Goal: Navigation & Orientation: Find specific page/section

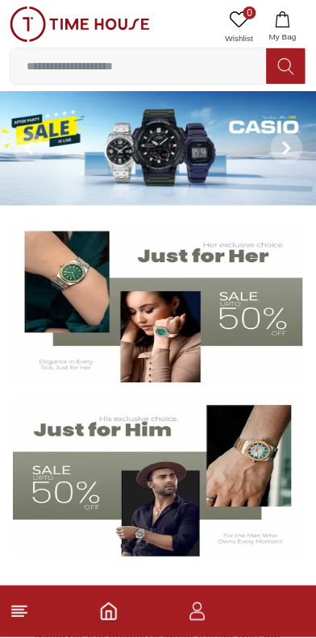
click at [119, 461] on img at bounding box center [158, 476] width 290 height 161
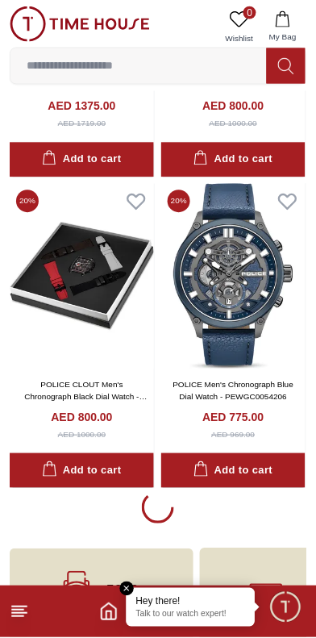
scroll to position [2849, 0]
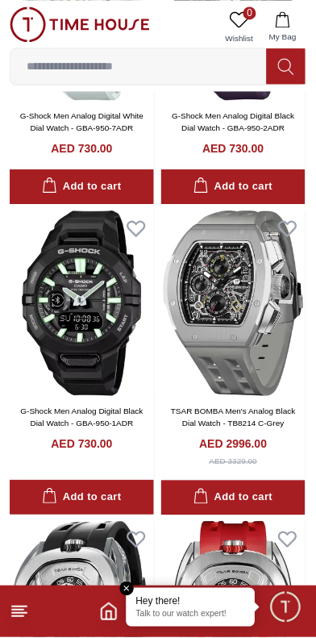
scroll to position [161, 0]
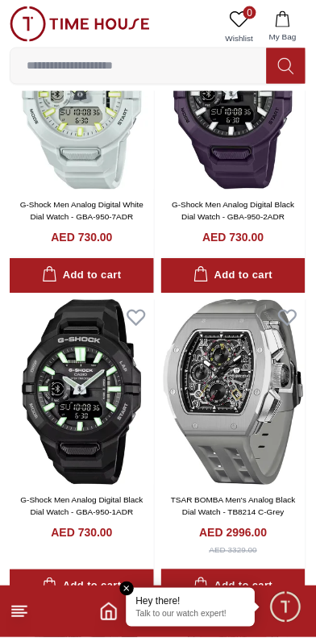
click at [149, 65] on input at bounding box center [138, 66] width 256 height 32
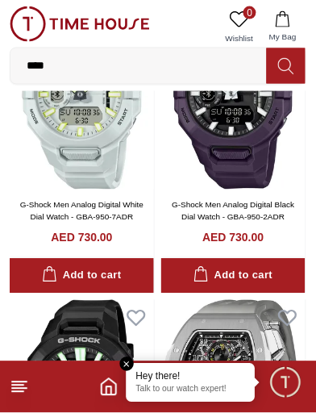
type input "****"
click at [16, 385] on line at bounding box center [17, 385] width 11 height 0
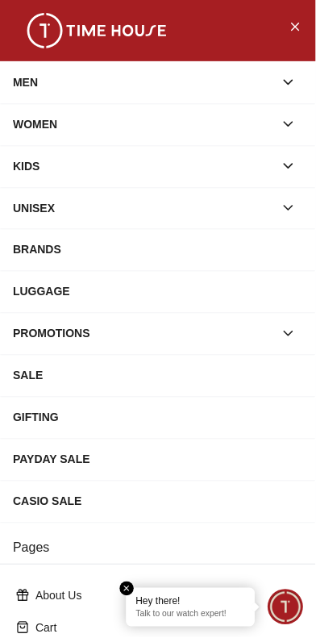
click at [126, 588] on em "Close tooltip" at bounding box center [127, 589] width 15 height 15
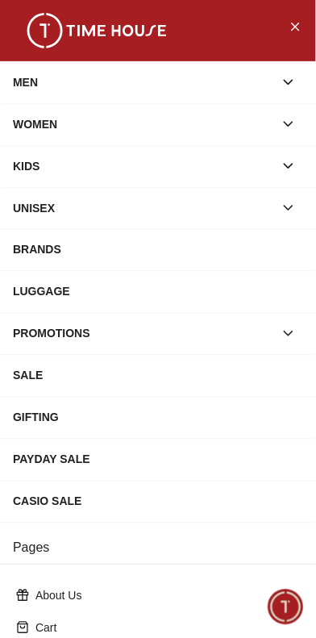
scroll to position [268, 0]
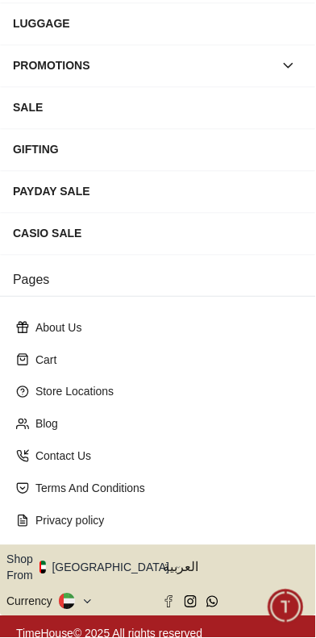
click at [88, 596] on icon at bounding box center [87, 602] width 12 height 12
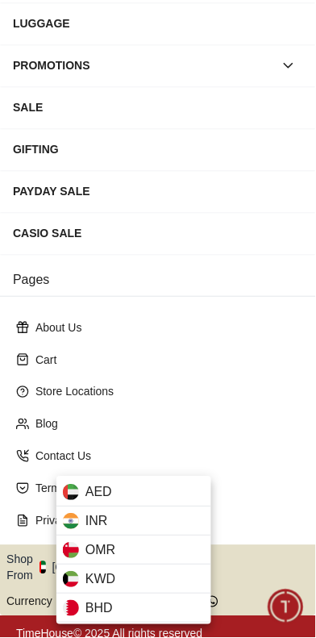
click at [128, 520] on div "INR" at bounding box center [133, 521] width 155 height 29
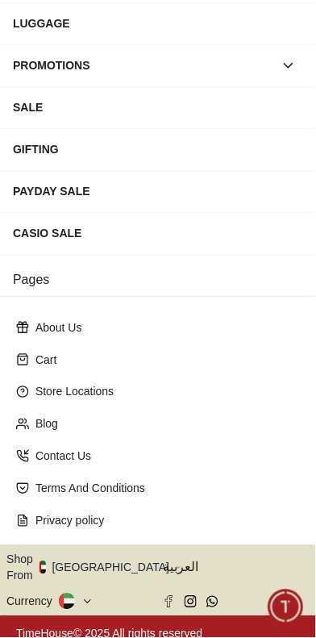
click at [176, 562] on icon "button" at bounding box center [179, 568] width 6 height 12
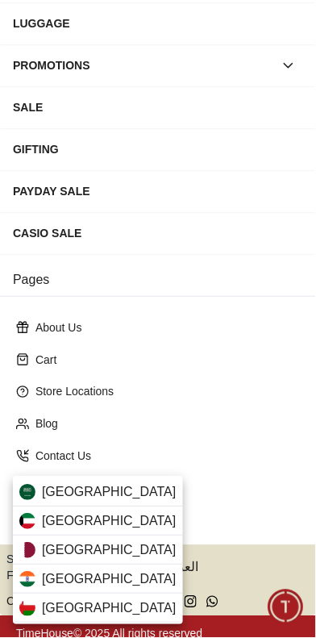
click at [106, 578] on div "[GEOGRAPHIC_DATA]" at bounding box center [98, 579] width 170 height 29
